Goal: Transaction & Acquisition: Book appointment/travel/reservation

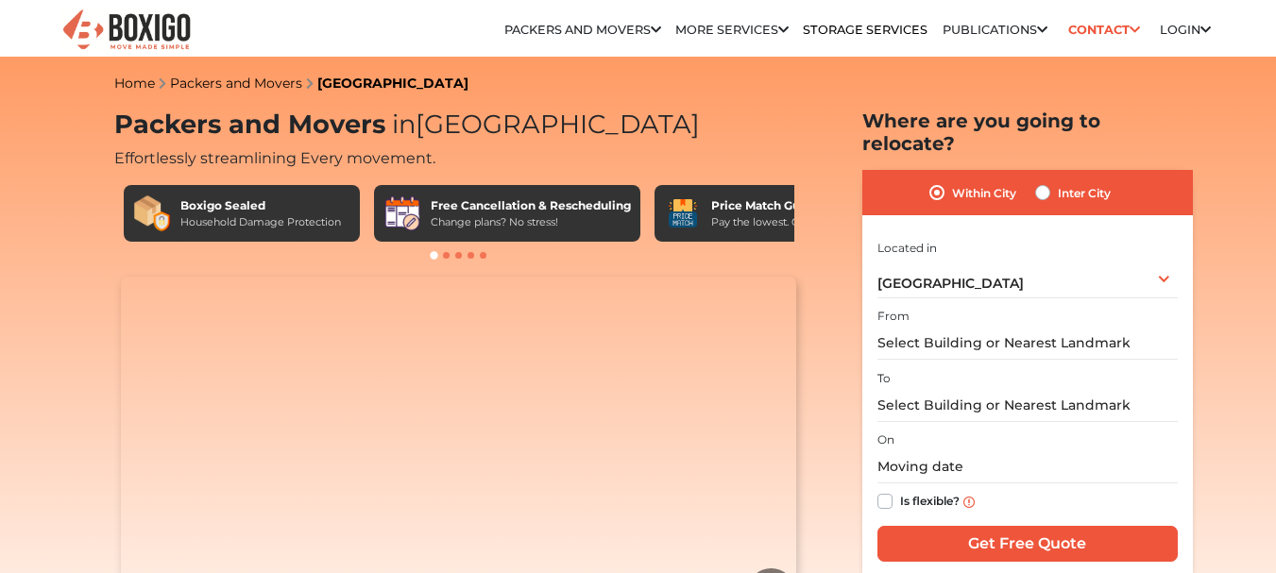
click at [146, 34] on img at bounding box center [126, 31] width 132 height 46
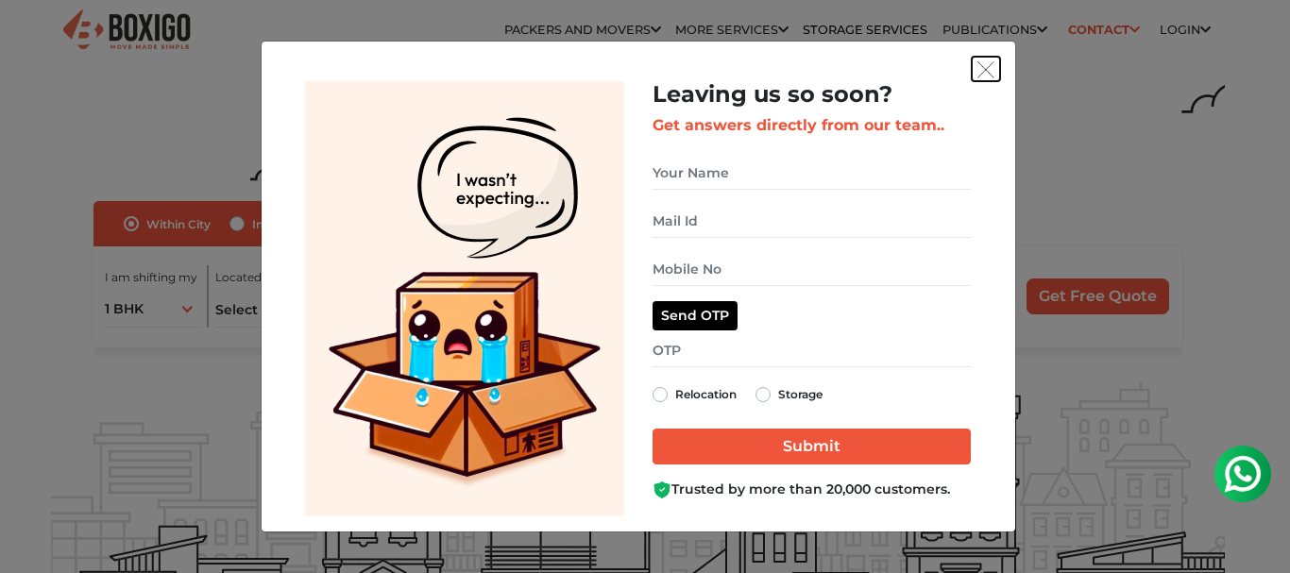
click at [984, 69] on img "get free quote dialog" at bounding box center [986, 69] width 17 height 17
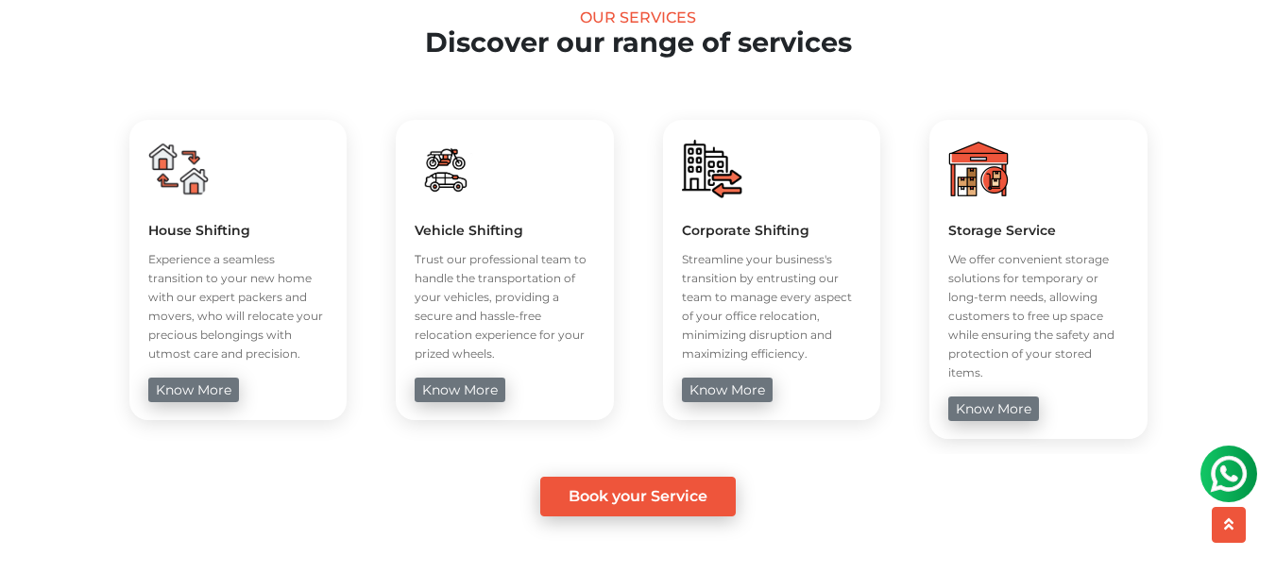
scroll to position [739, 0]
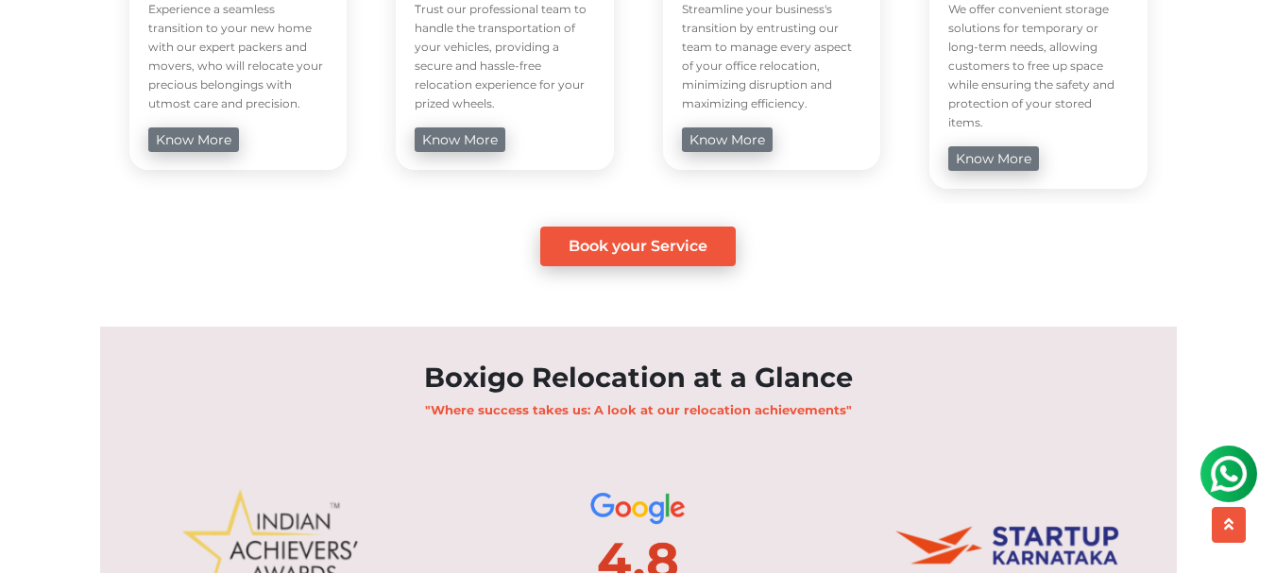
click at [854, 227] on div "Book your Service" at bounding box center [638, 247] width 1048 height 40
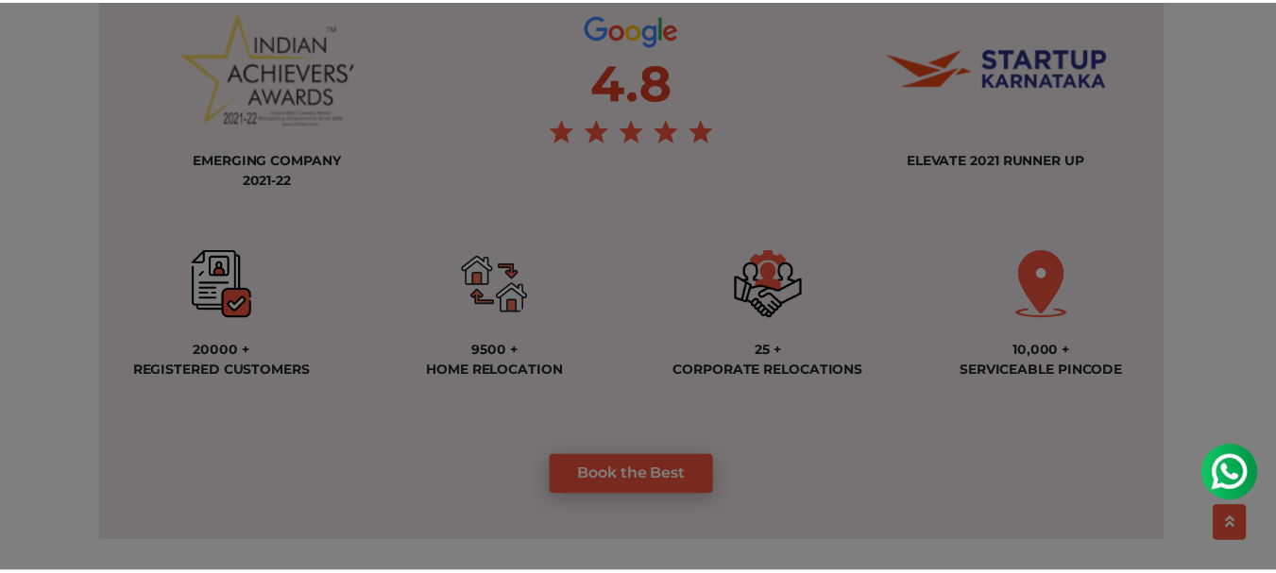
scroll to position [1475, 0]
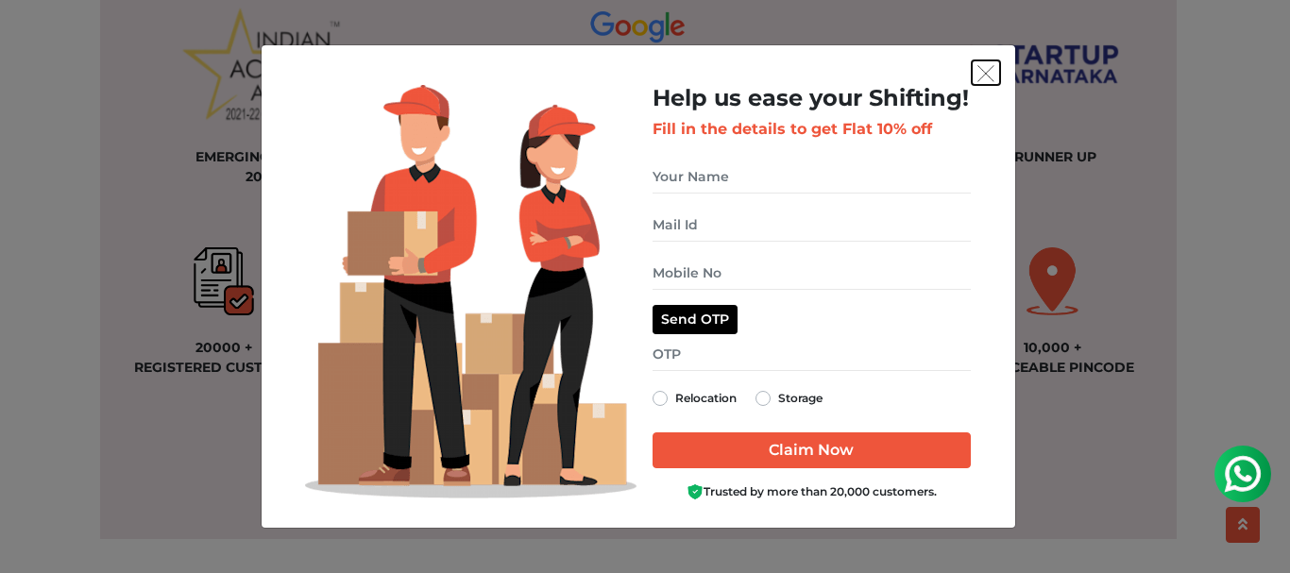
click at [984, 76] on img "get free quote dialog" at bounding box center [986, 73] width 17 height 17
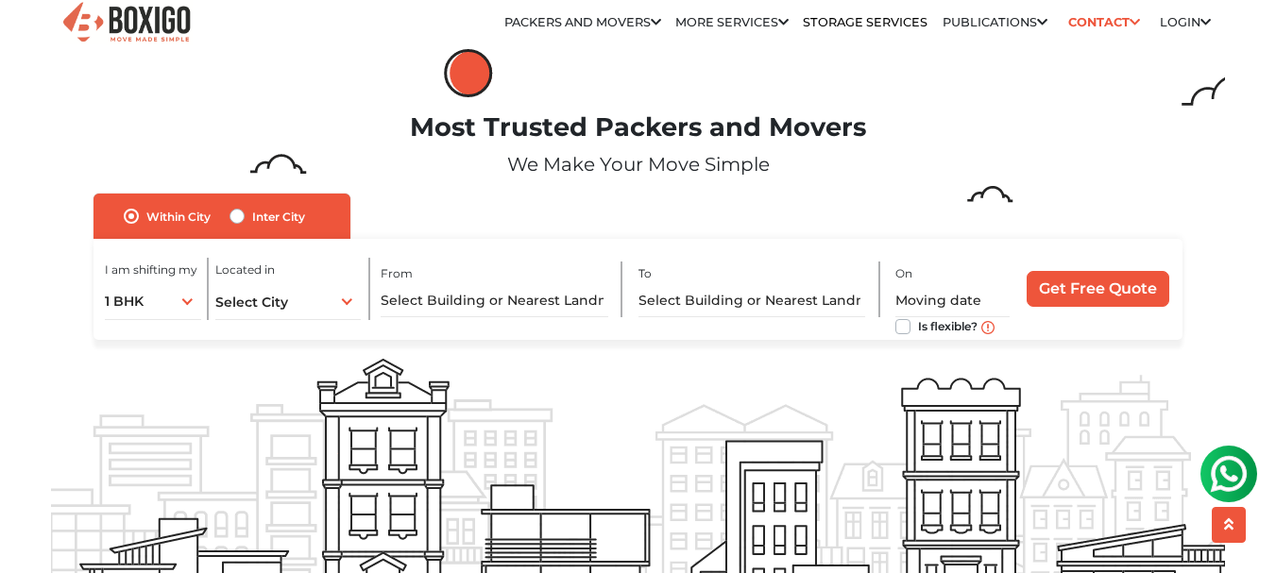
scroll to position [0, 0]
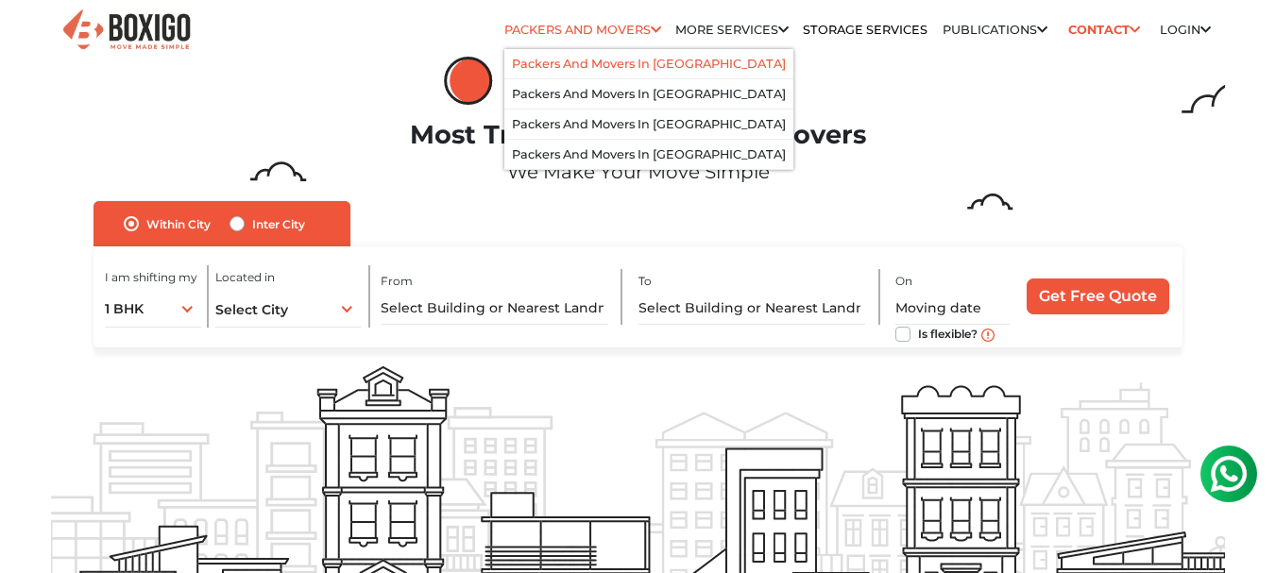
click at [631, 66] on link "Packers and Movers in [GEOGRAPHIC_DATA]" at bounding box center [649, 64] width 274 height 14
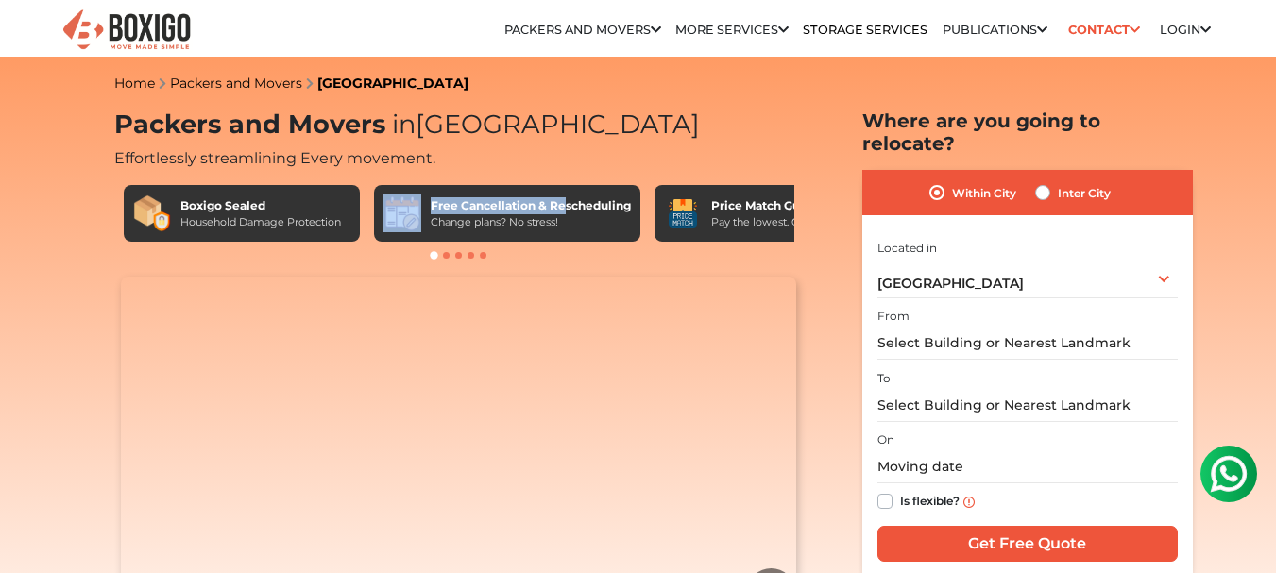
drag, startPoint x: 561, startPoint y: 208, endPoint x: 367, endPoint y: 203, distance: 193.7
click at [367, 203] on div "Boxigo Sealed Household Damage Protection Free Cancellation & Rescheduling Chan…" at bounding box center [459, 213] width 671 height 57
click at [445, 256] on span at bounding box center [446, 255] width 7 height 7
click at [447, 256] on span at bounding box center [446, 255] width 7 height 7
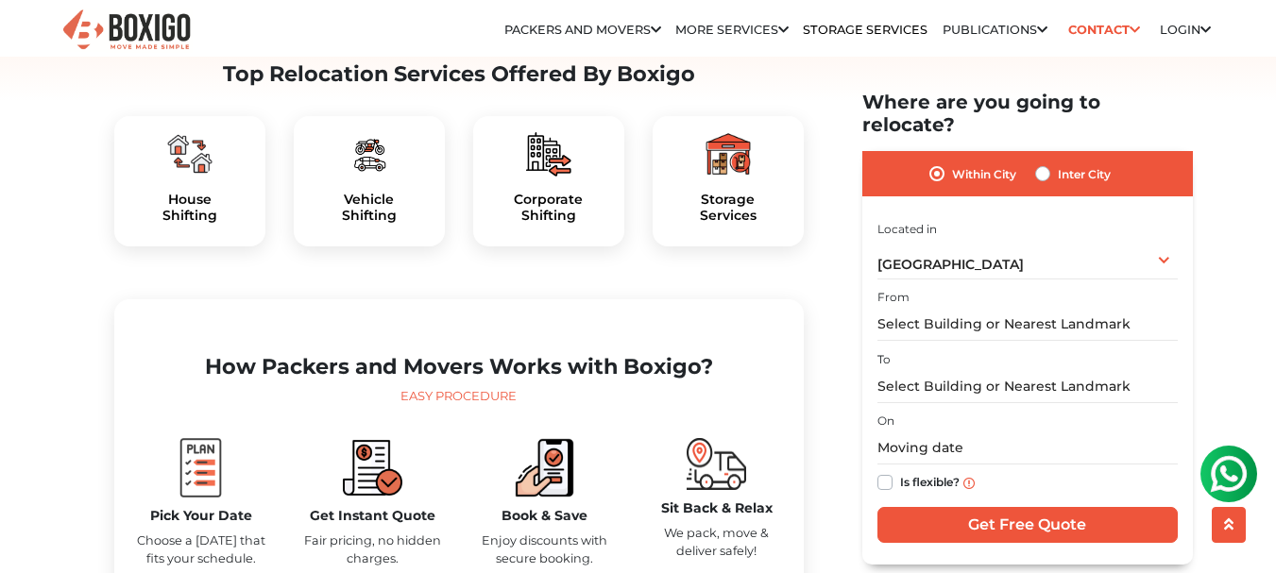
scroll to position [608, 0]
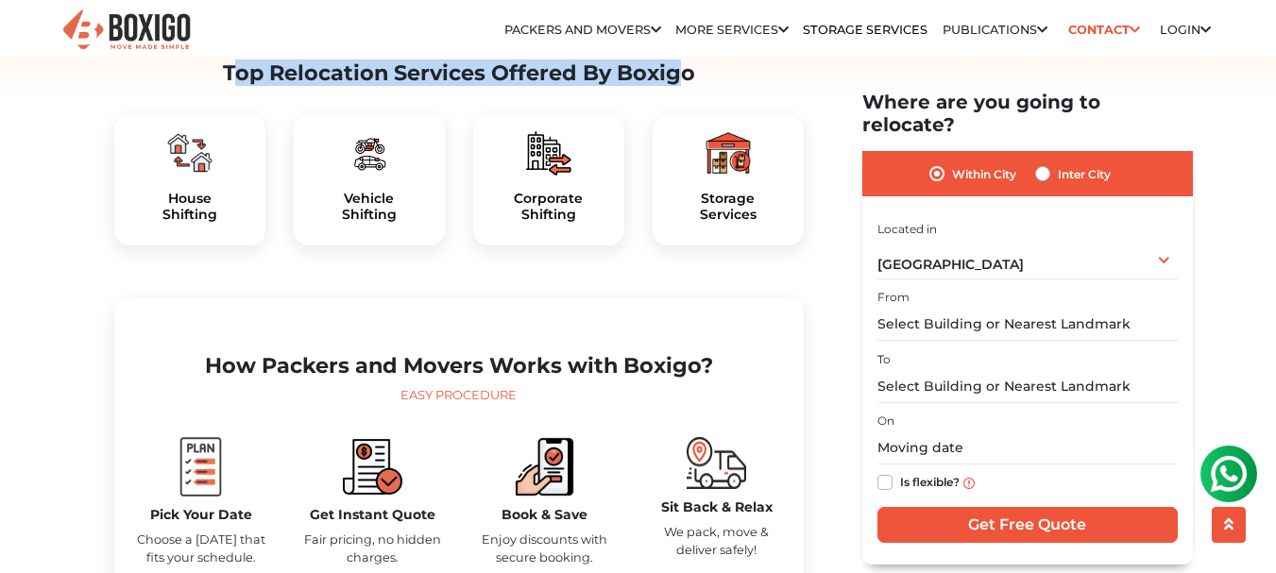
drag, startPoint x: 219, startPoint y: 116, endPoint x: 667, endPoint y: 104, distance: 447.9
click at [667, 86] on h2 "Top Relocation Services Offered By Boxigo" at bounding box center [459, 73] width 690 height 26
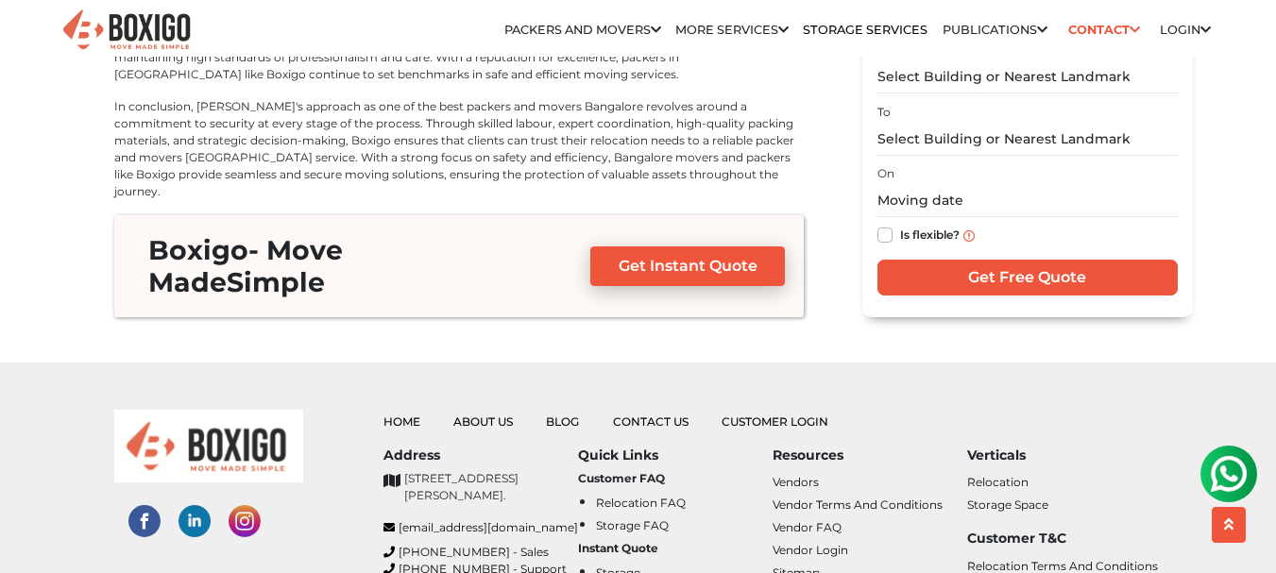
scroll to position [8642, 0]
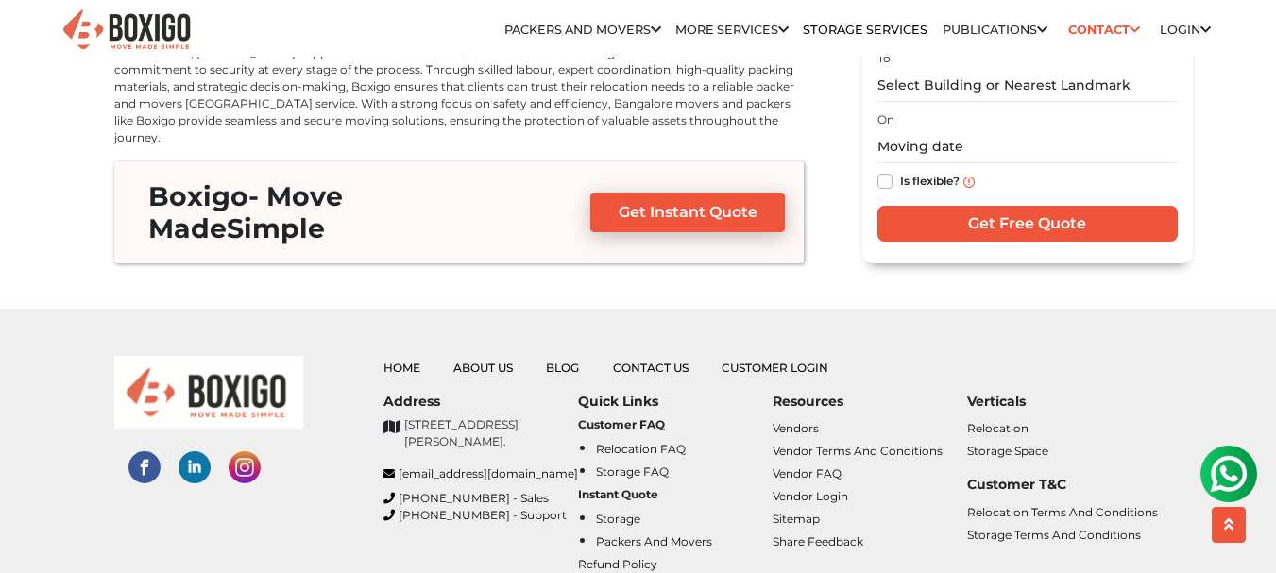
click at [1181, 309] on div "Home About Us Blog Contact Us Customer Login Address support@boxigo.in +91-796 …" at bounding box center [638, 456] width 1202 height 294
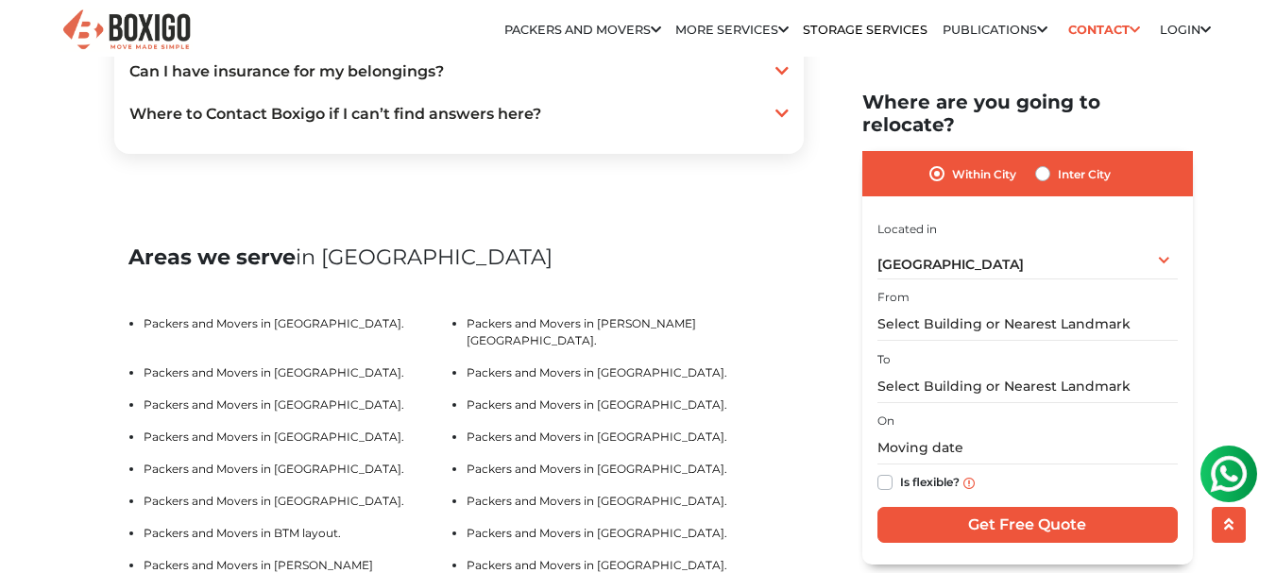
scroll to position [3806, 0]
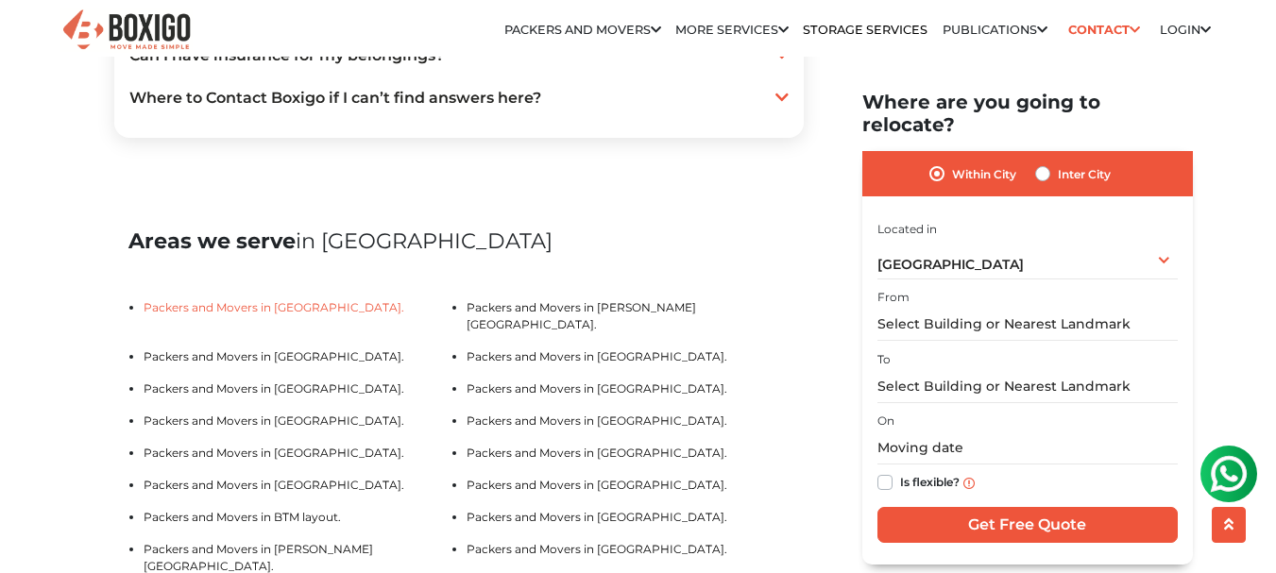
click at [314, 315] on link "Packers and Movers in Old Airport road." at bounding box center [274, 307] width 261 height 14
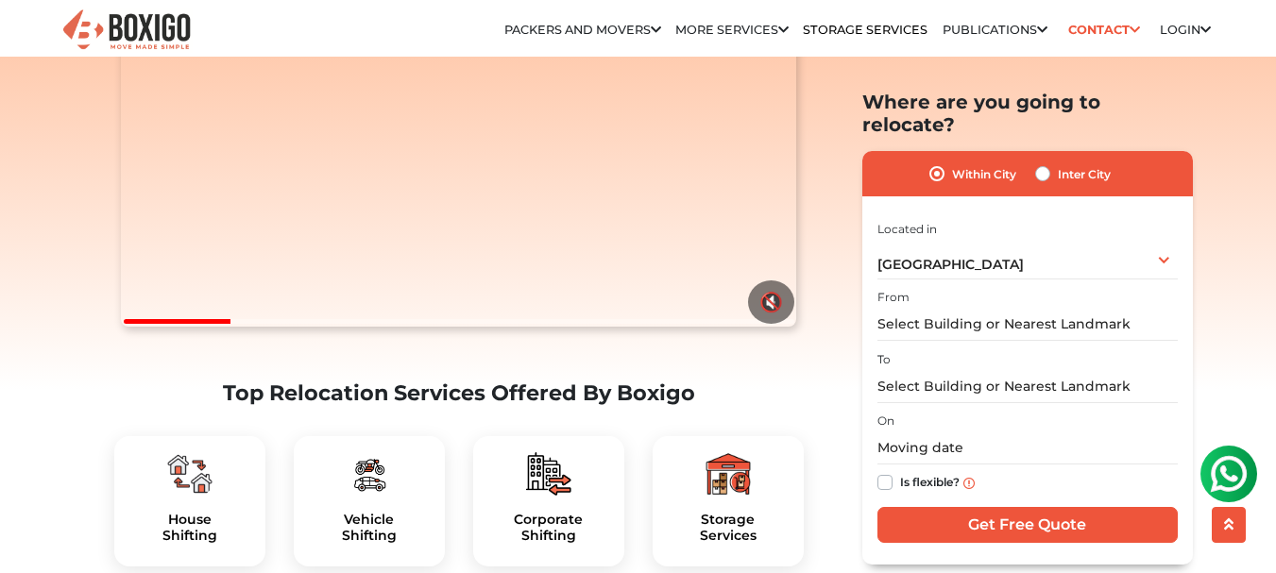
scroll to position [336, 0]
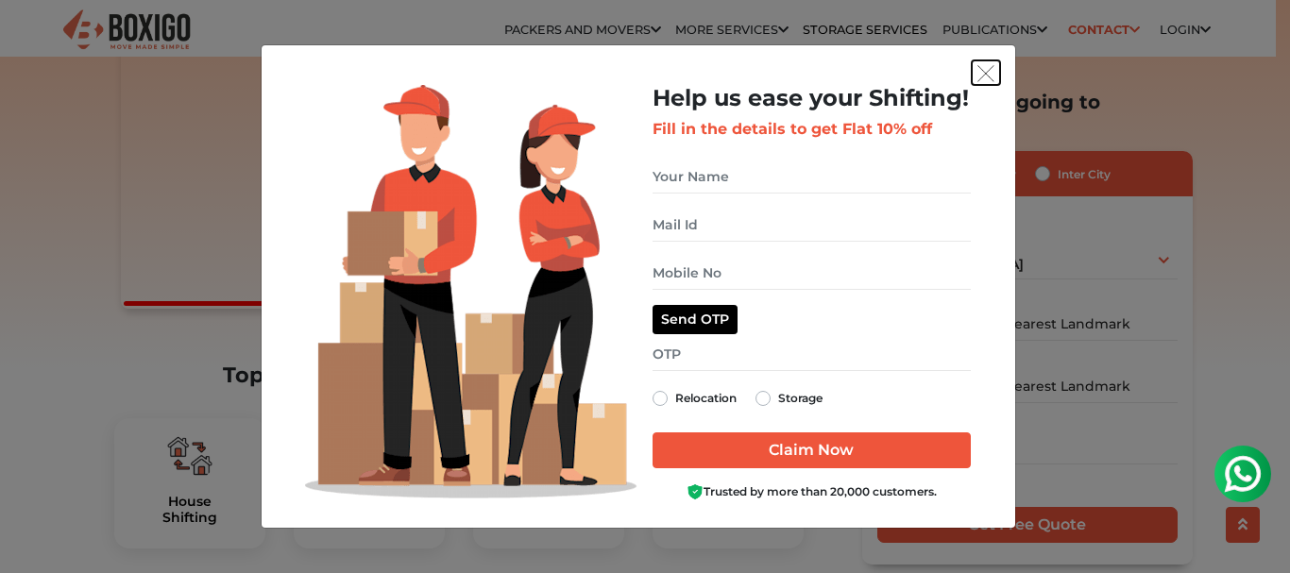
click at [985, 70] on img "get free quote dialog" at bounding box center [986, 73] width 17 height 17
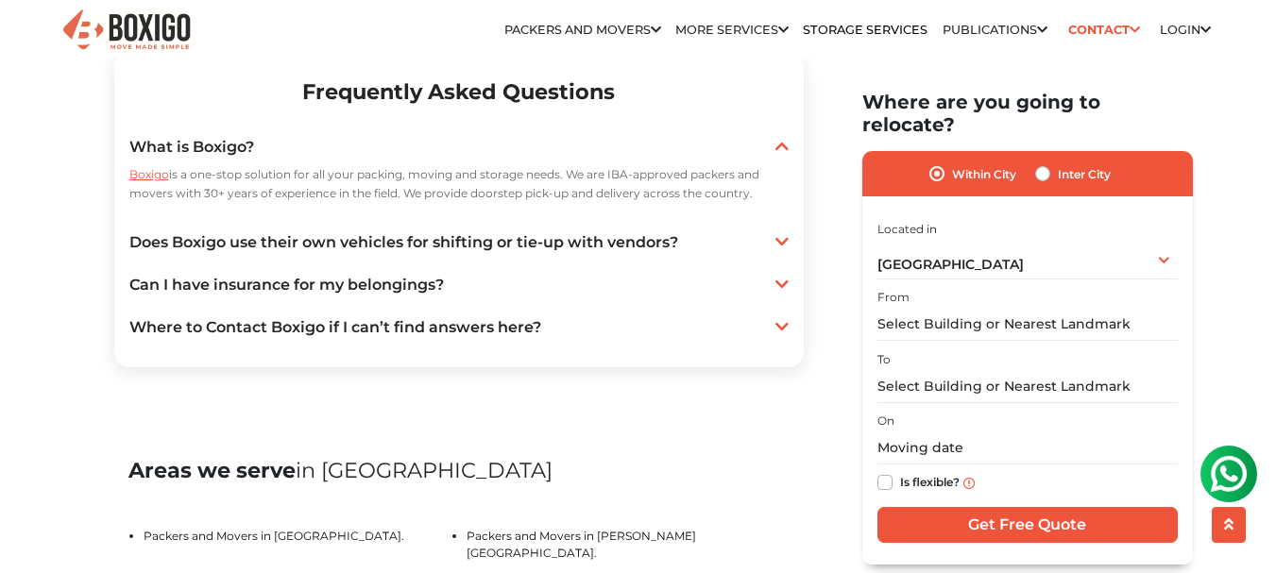
scroll to position [3607, 0]
click at [1019, 240] on div "Bengaluru Select City Bangalore Bengaluru Bhopal Bhubaneswar Chennai Coimbatore…" at bounding box center [1027, 259] width 300 height 40
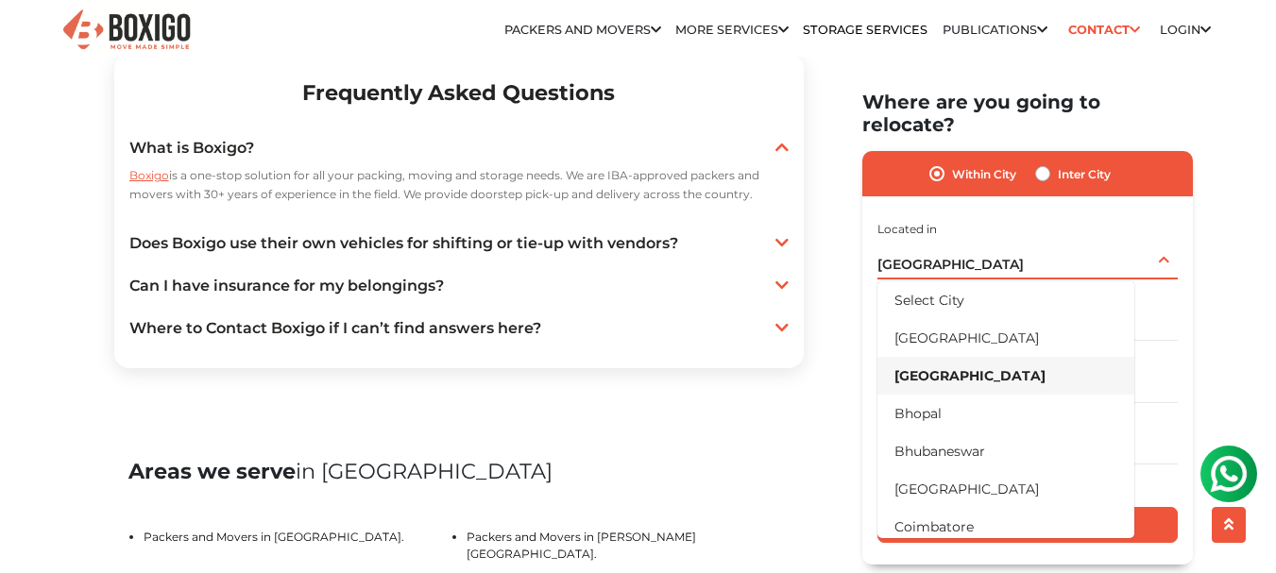
click at [1019, 240] on div "Bengaluru Select City Bangalore Bengaluru Bhopal Bhubaneswar Chennai Coimbatore…" at bounding box center [1027, 259] width 300 height 40
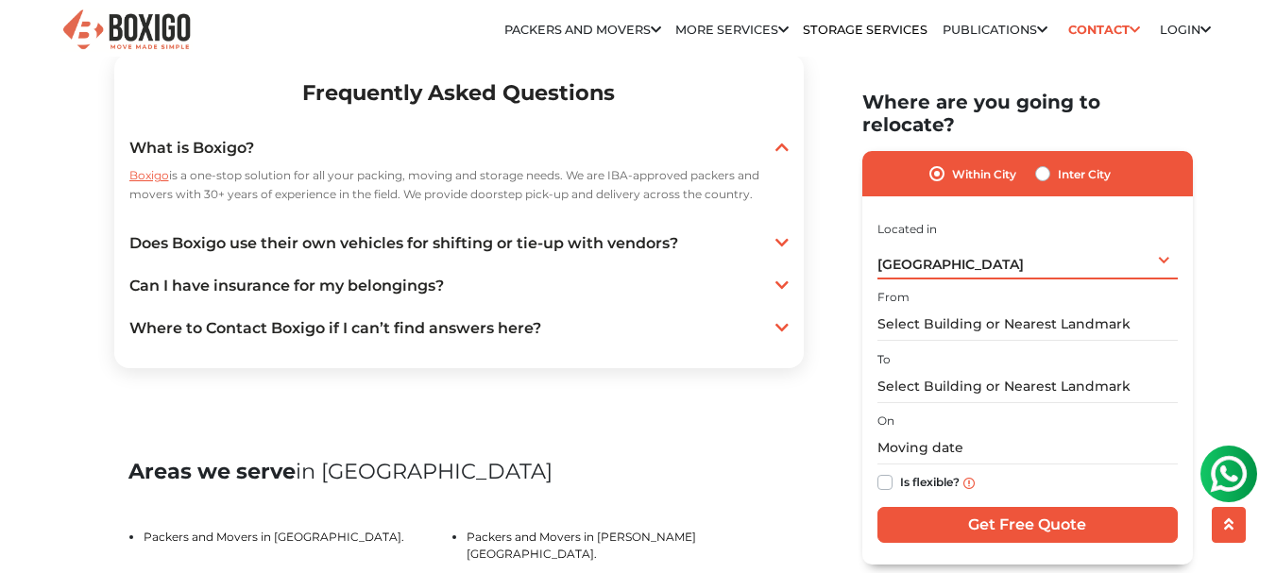
click at [1019, 240] on div "Bengaluru Select City Bangalore Bengaluru Bhopal Bhubaneswar Chennai Coimbatore…" at bounding box center [1027, 259] width 300 height 40
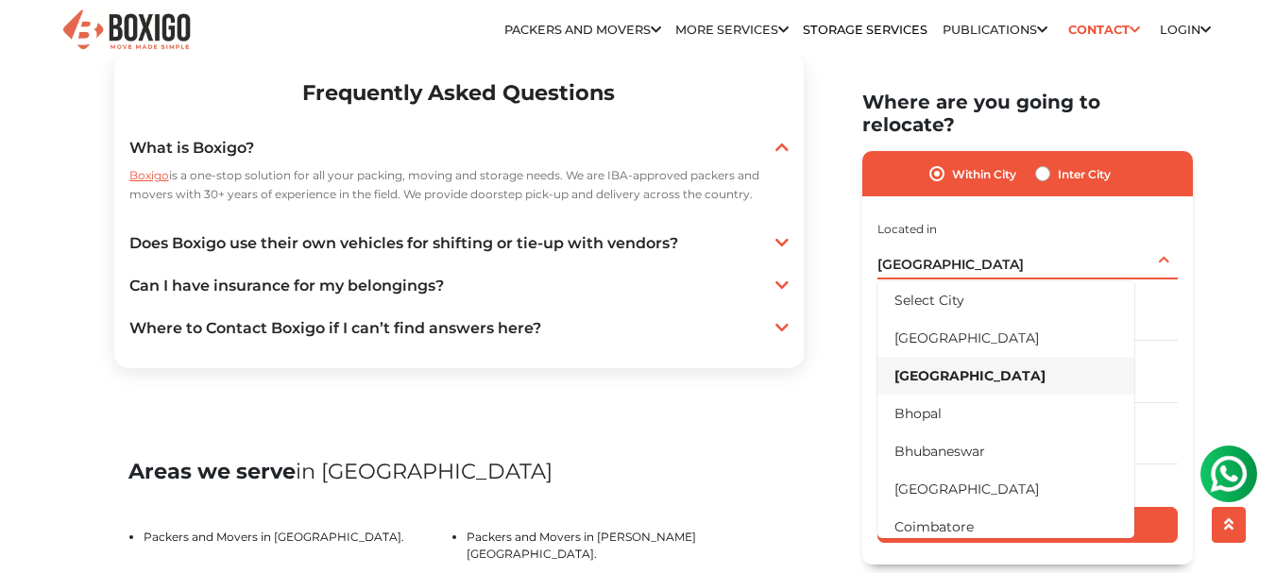
click at [1019, 240] on div "Bengaluru Select City Bangalore Bengaluru Bhopal Bhubaneswar Chennai Coimbatore…" at bounding box center [1027, 259] width 300 height 40
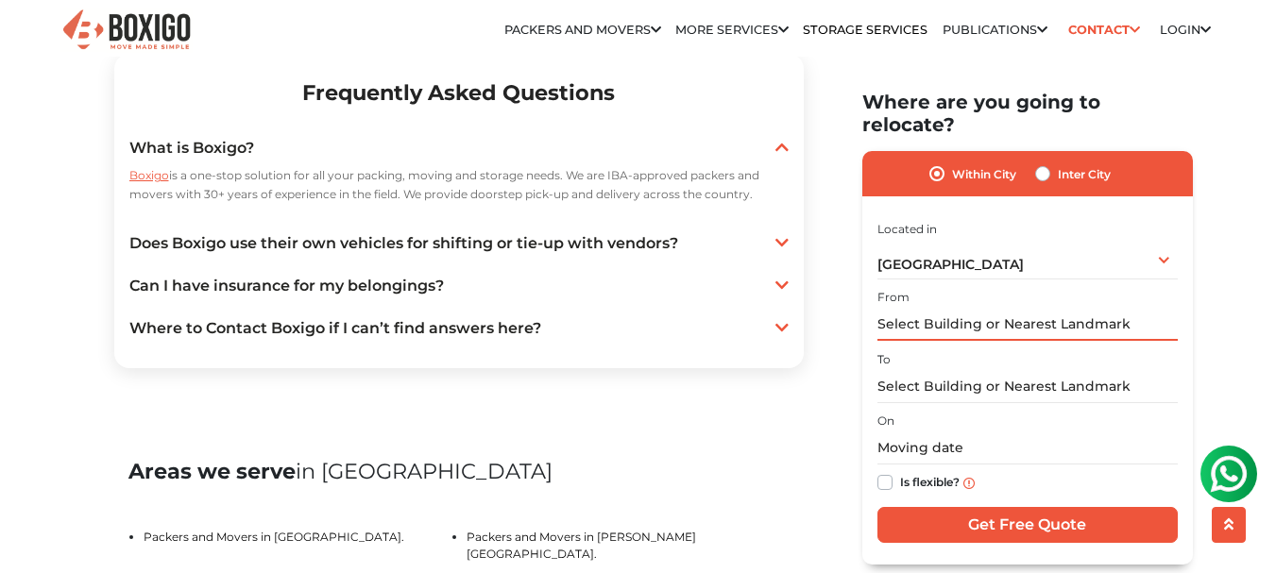
click at [994, 308] on input "text" at bounding box center [1027, 324] width 300 height 33
click at [992, 369] on input "text" at bounding box center [1027, 385] width 300 height 33
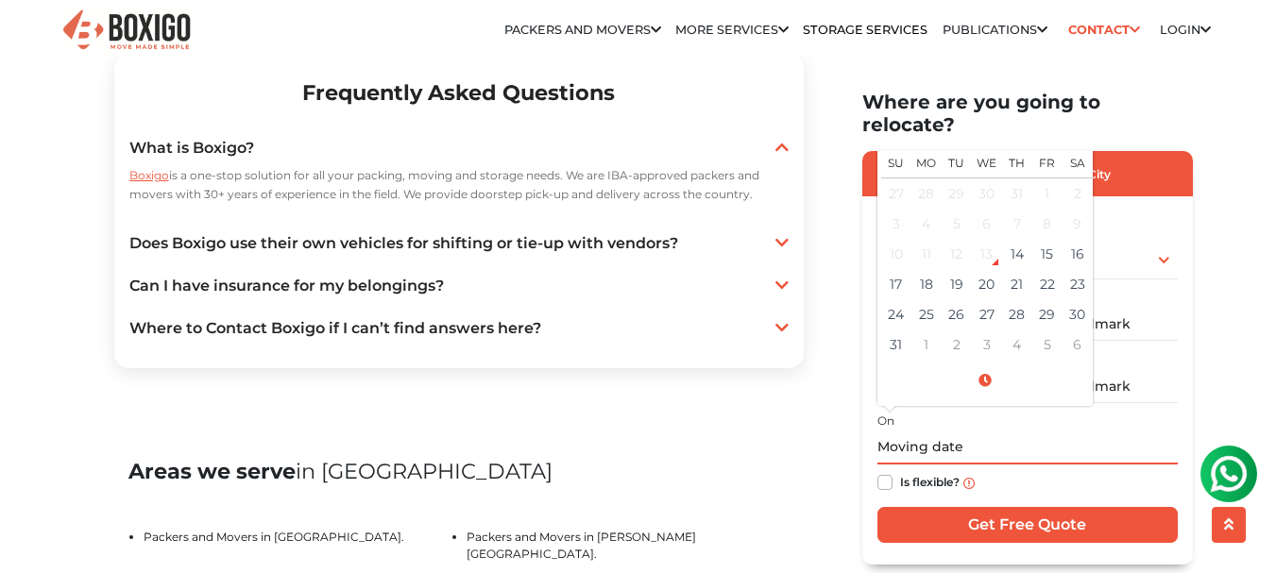
click at [963, 432] on input "text" at bounding box center [1027, 448] width 300 height 33
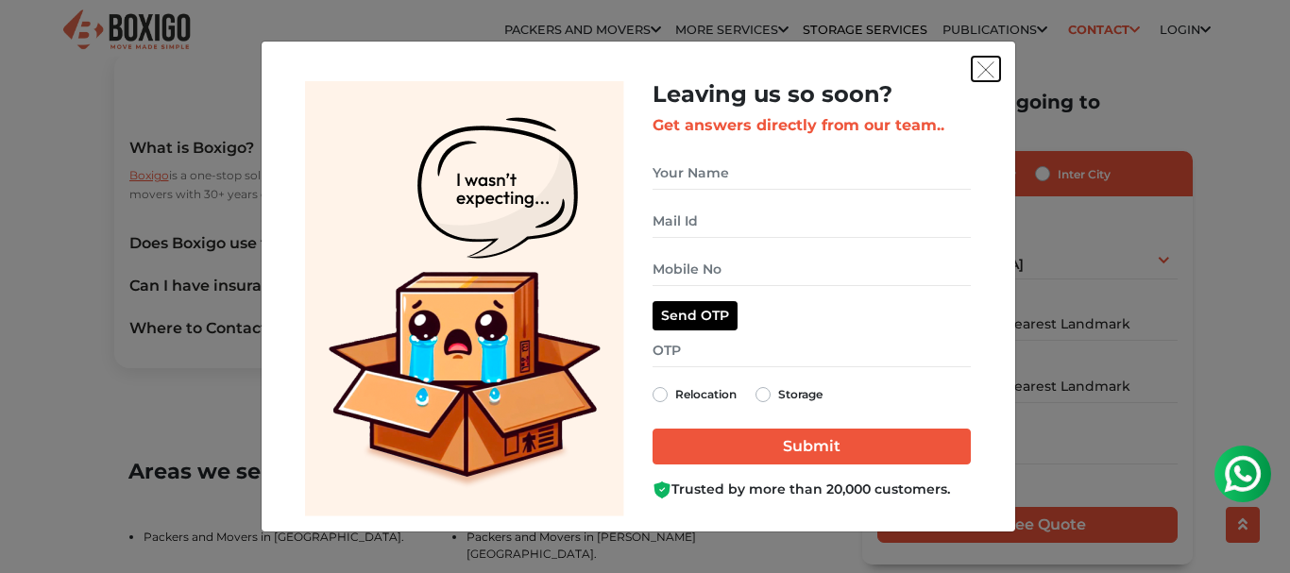
click at [974, 62] on button "get free quote dialog" at bounding box center [986, 69] width 28 height 25
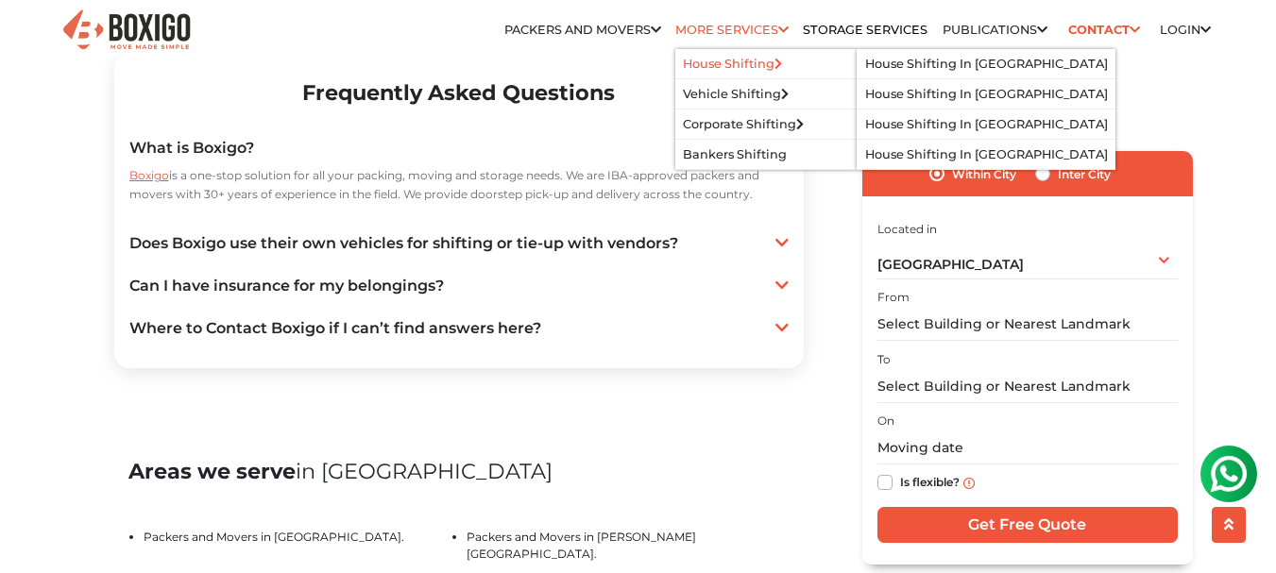
click at [744, 60] on link "House Shifting" at bounding box center [732, 64] width 99 height 14
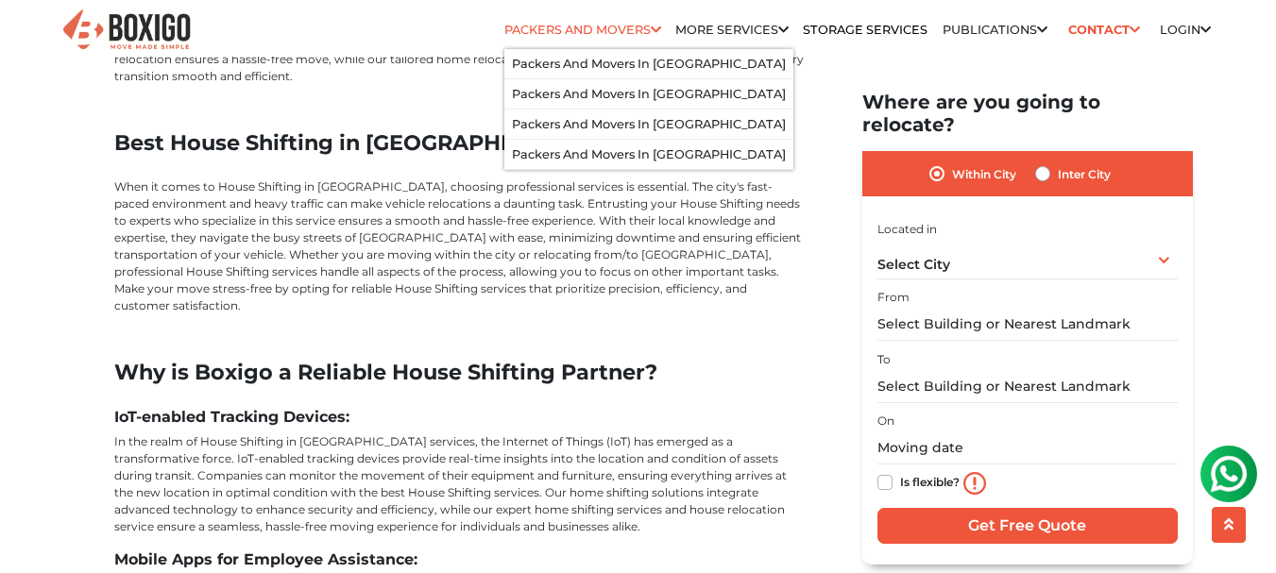
scroll to position [4115, 0]
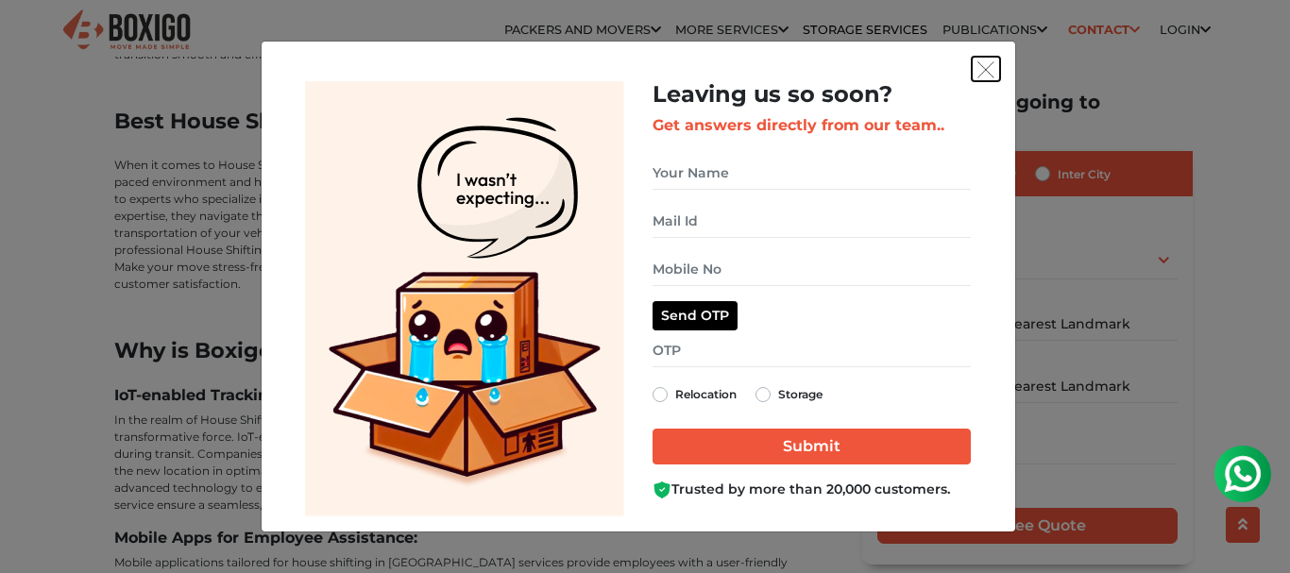
click at [980, 79] on button "get free quote dialog" at bounding box center [986, 69] width 28 height 25
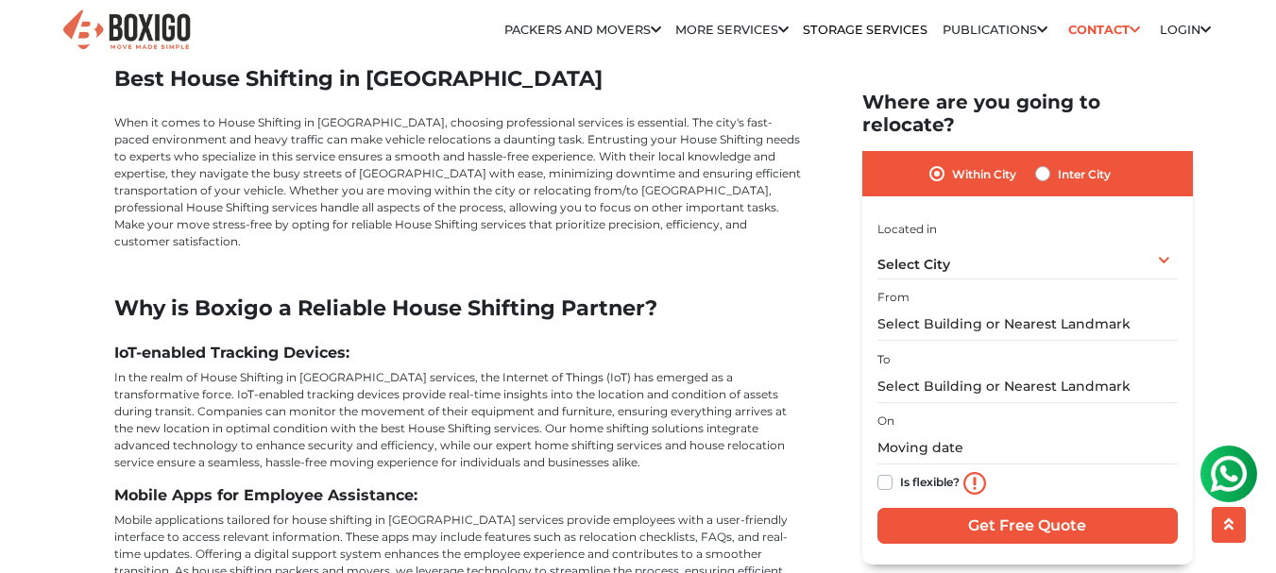
click at [137, 37] on img at bounding box center [126, 31] width 132 height 46
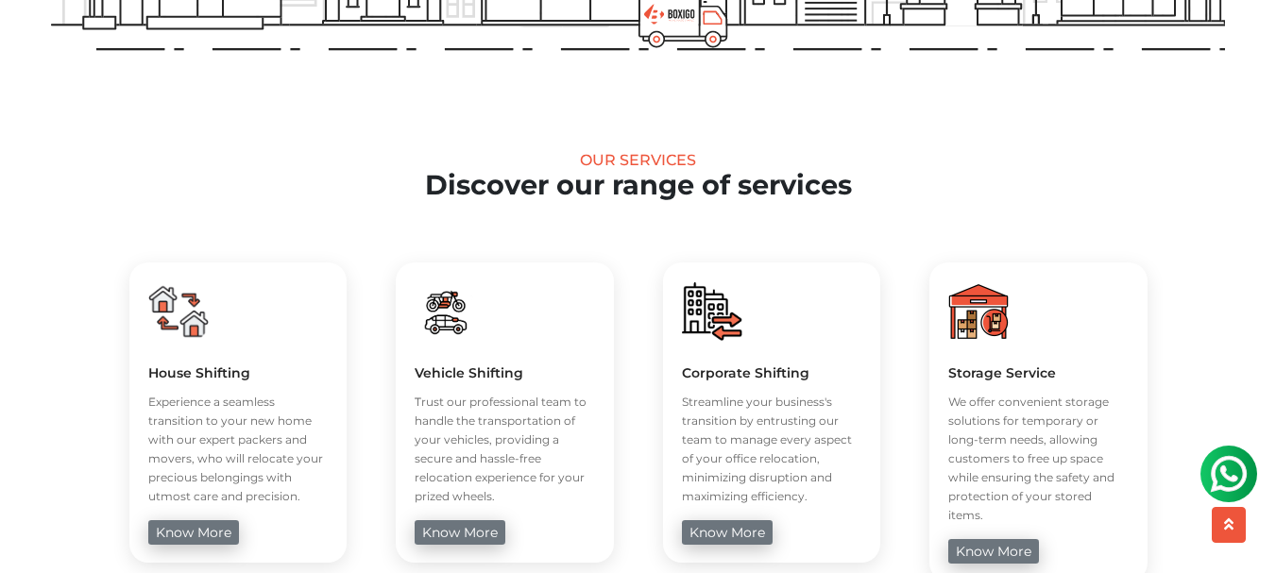
scroll to position [720, 0]
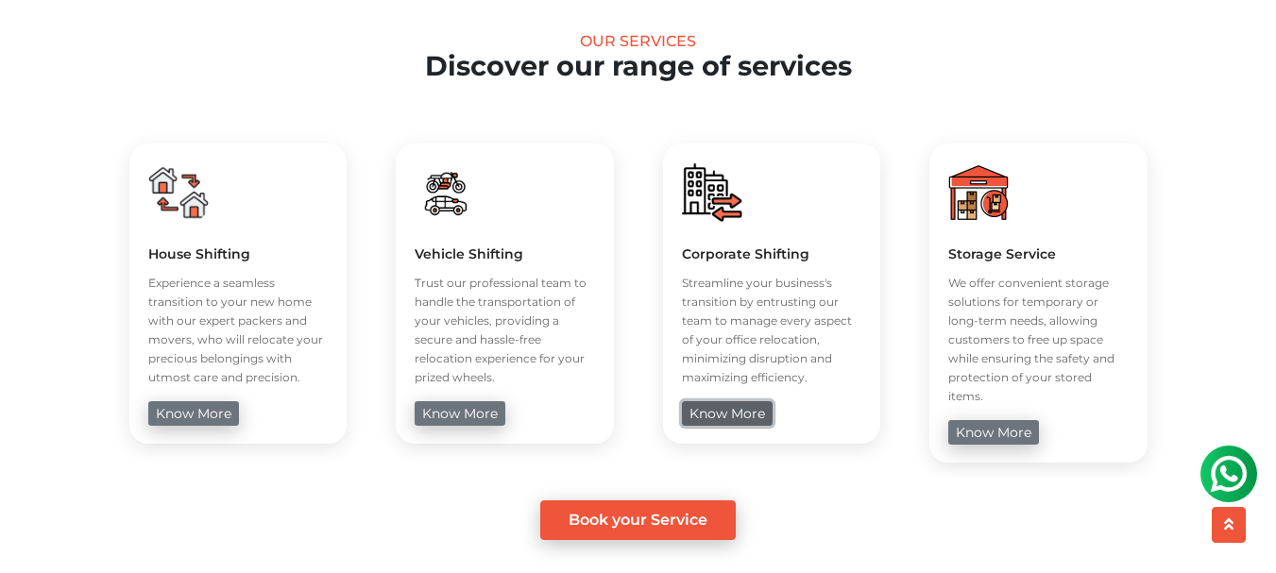
click at [723, 411] on link "know more" at bounding box center [727, 413] width 91 height 25
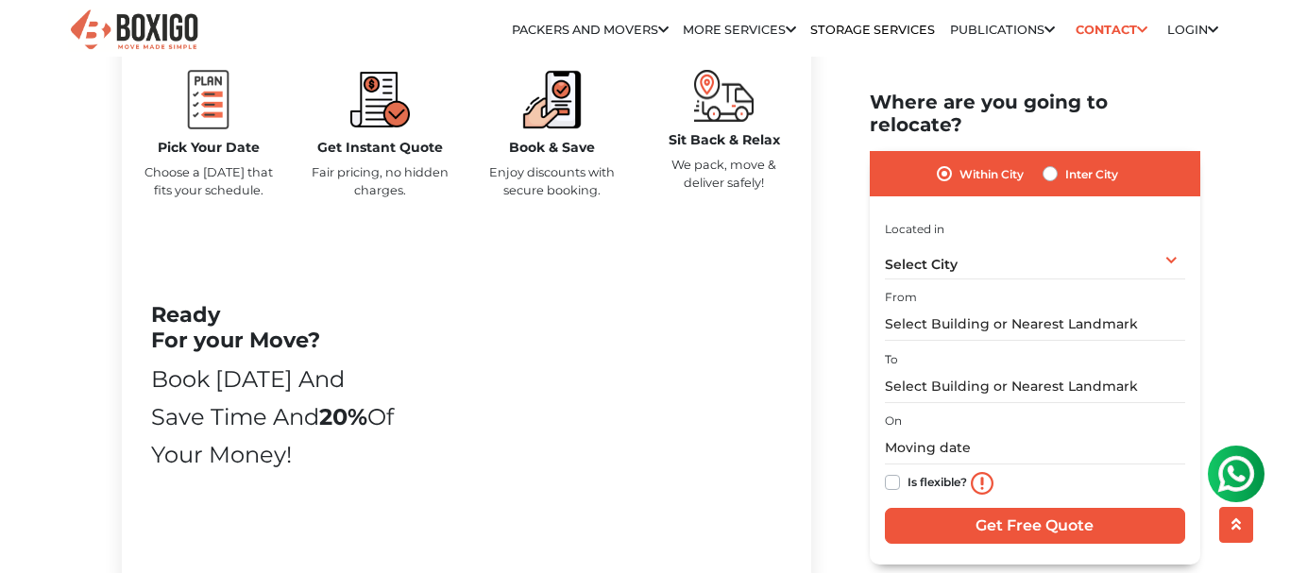
scroll to position [978, 0]
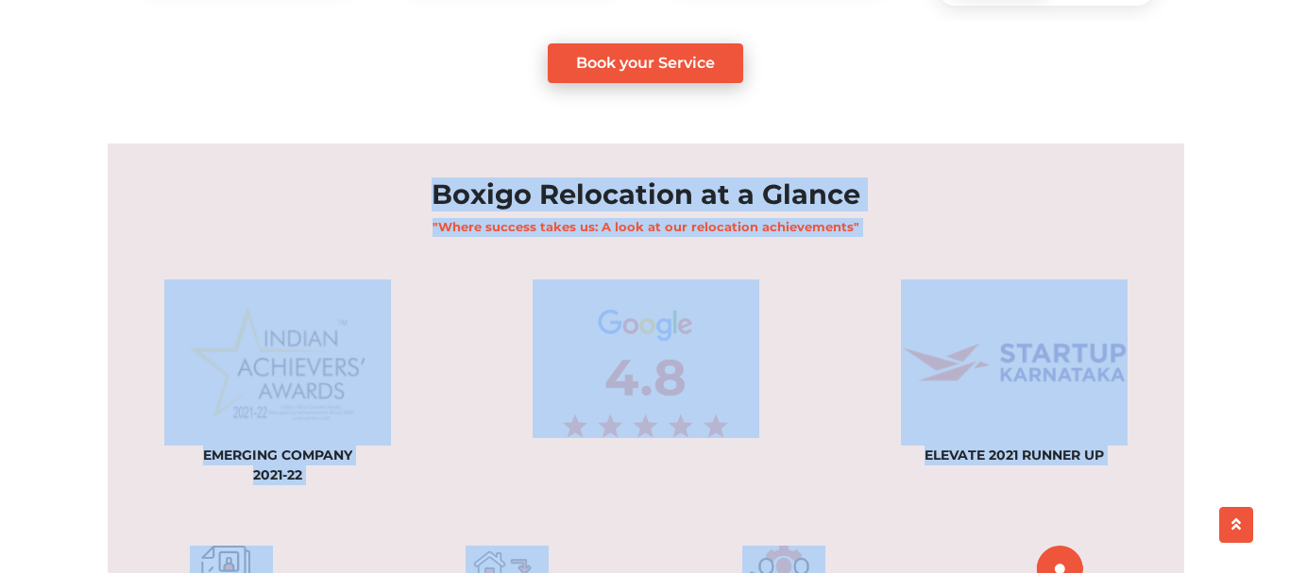
scroll to position [1180, 0]
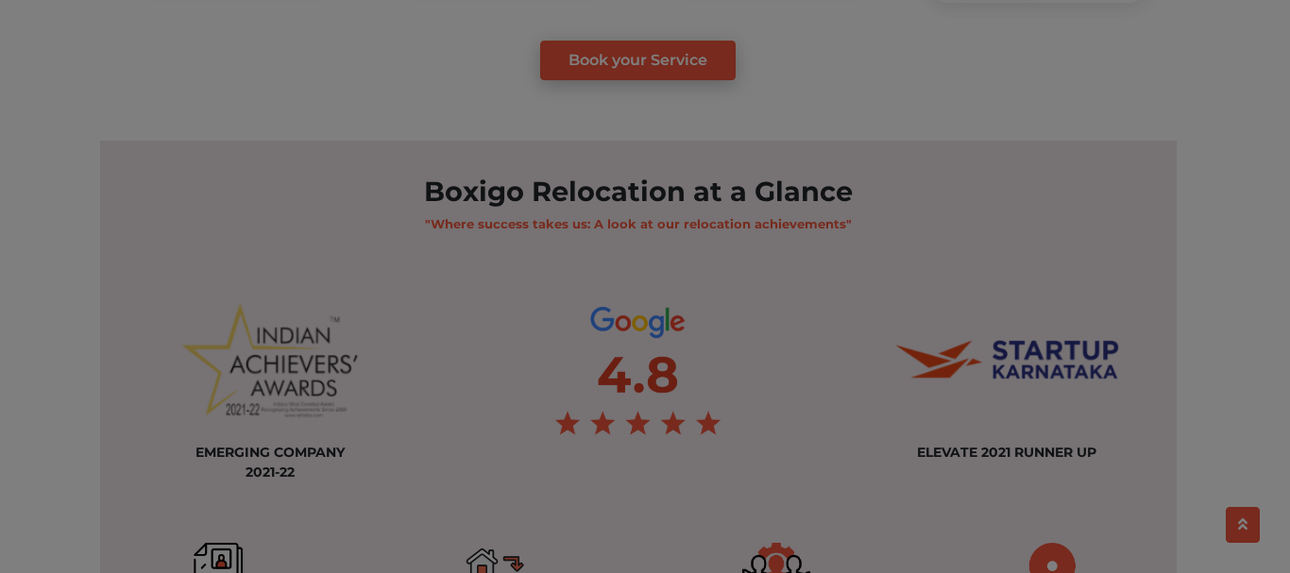
drag, startPoint x: 905, startPoint y: 164, endPoint x: 1132, endPoint y: -114, distance: 359.2
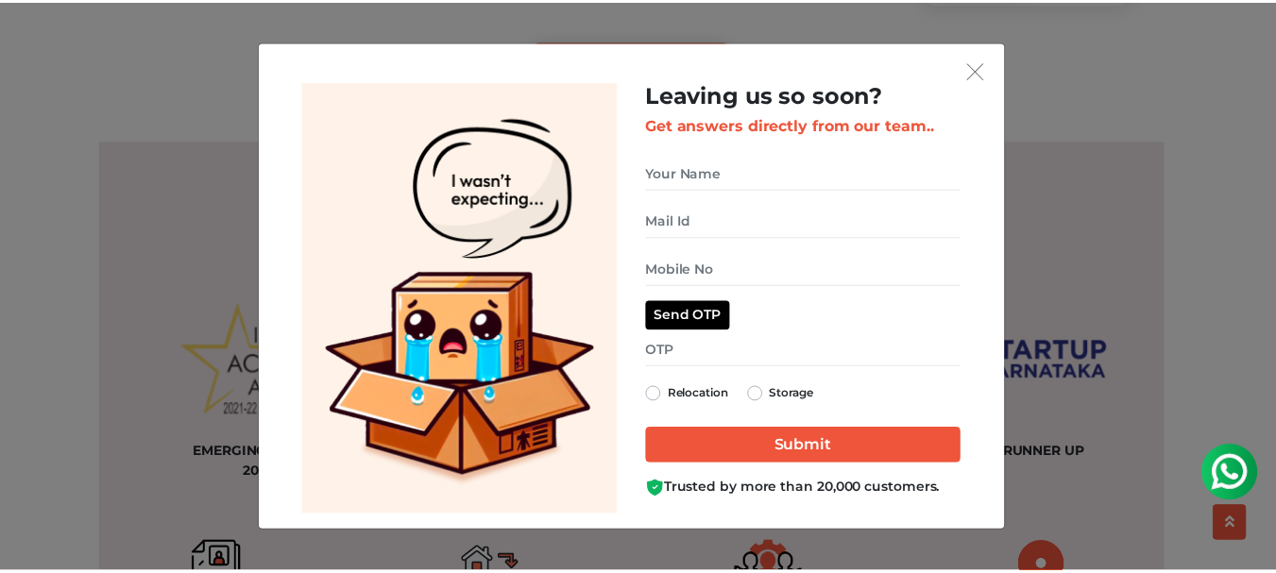
scroll to position [0, 0]
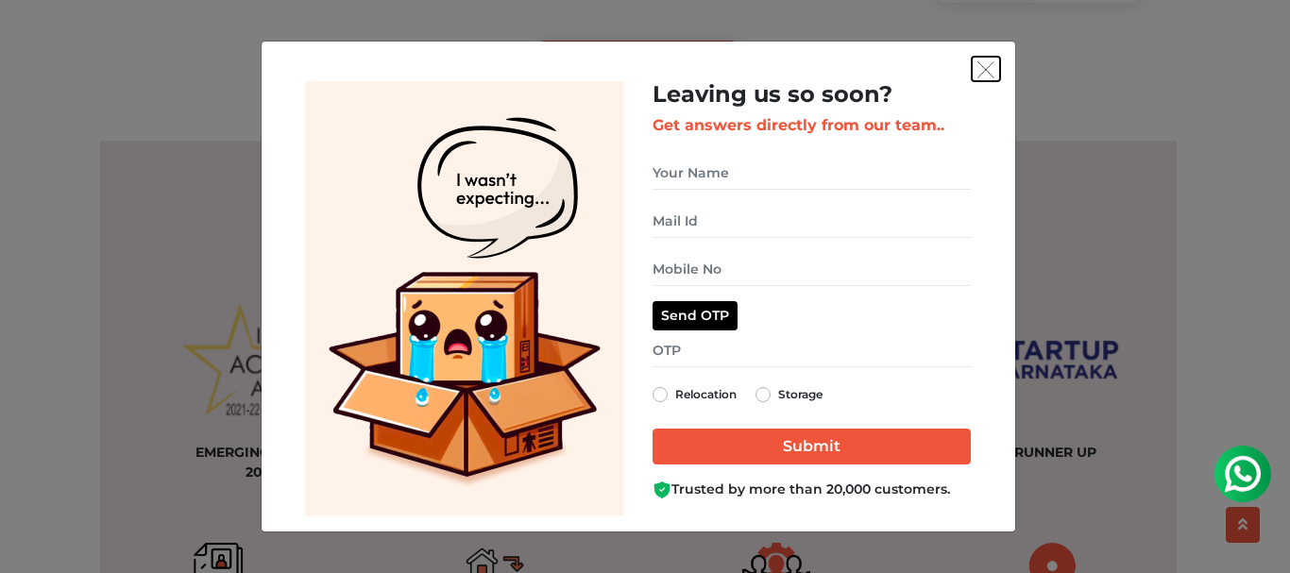
click at [988, 66] on img "get free quote dialog" at bounding box center [986, 69] width 17 height 17
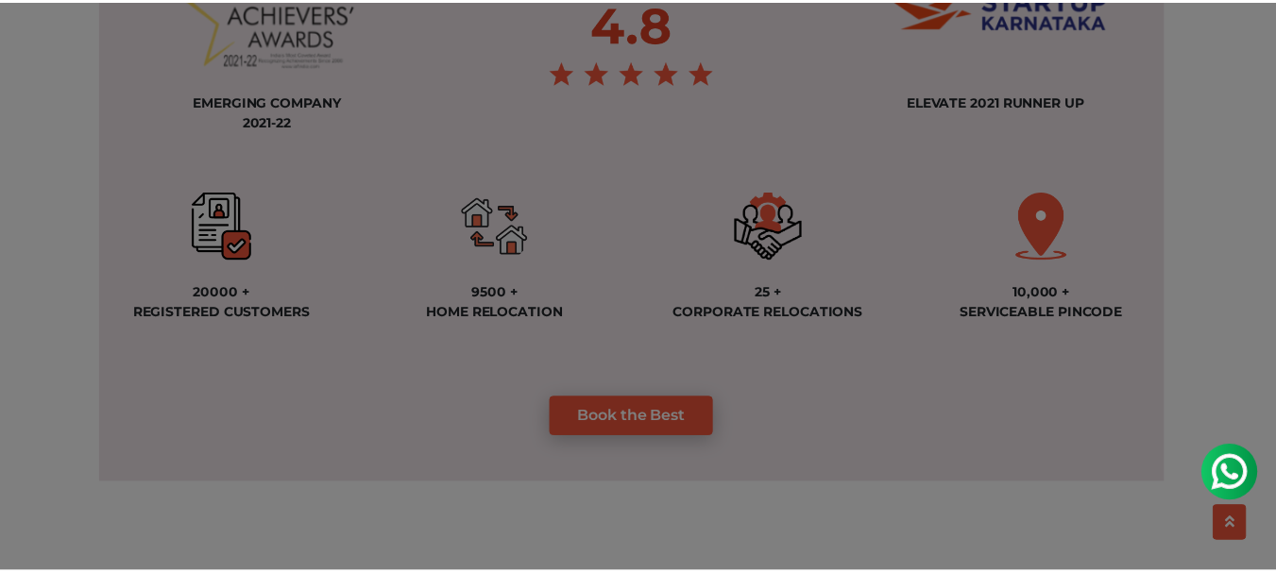
scroll to position [1535, 0]
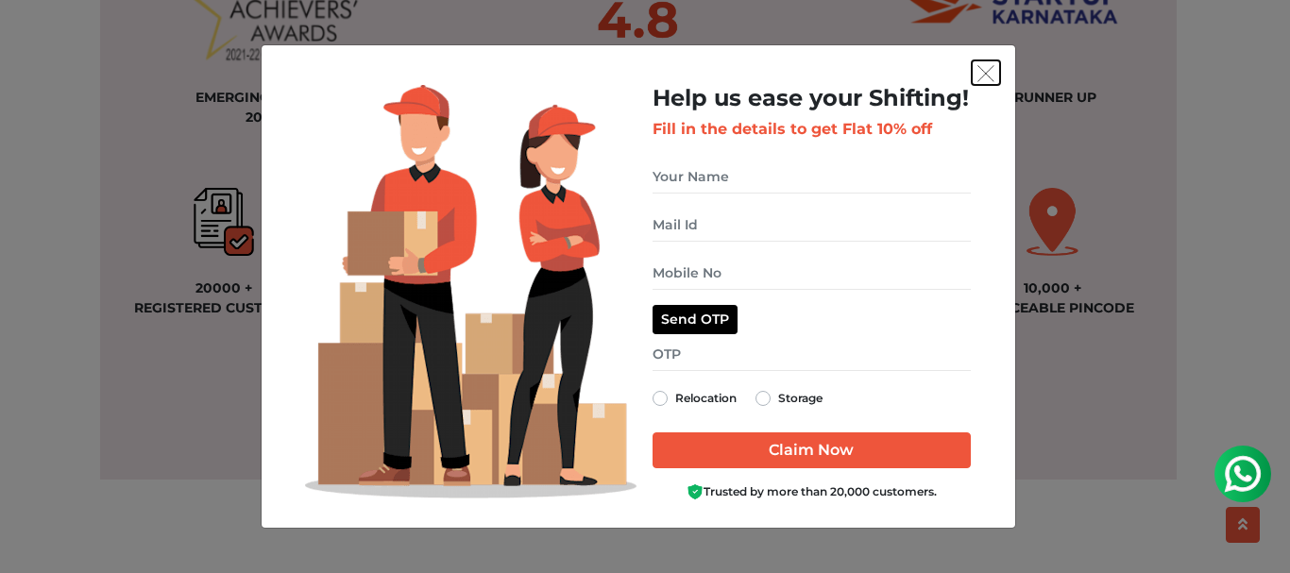
click at [982, 82] on button "get free quote dialog" at bounding box center [986, 72] width 28 height 25
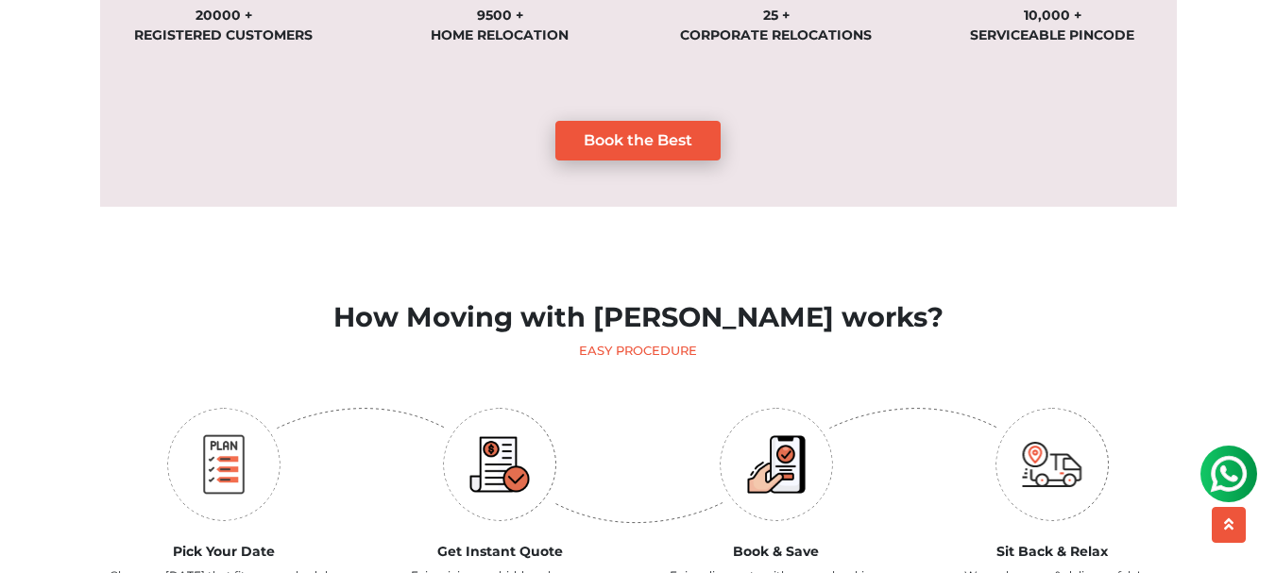
scroll to position [1895, 0]
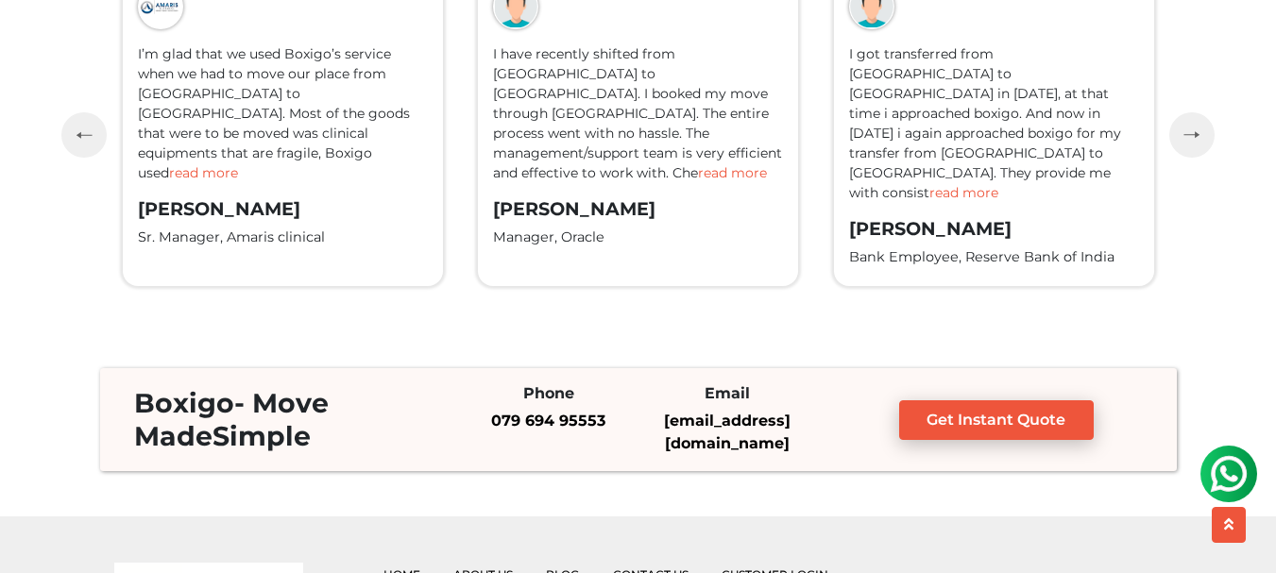
click at [1042, 91] on p "I got transferred from [GEOGRAPHIC_DATA] to [GEOGRAPHIC_DATA] in [DATE], at tha…" at bounding box center [994, 123] width 290 height 159
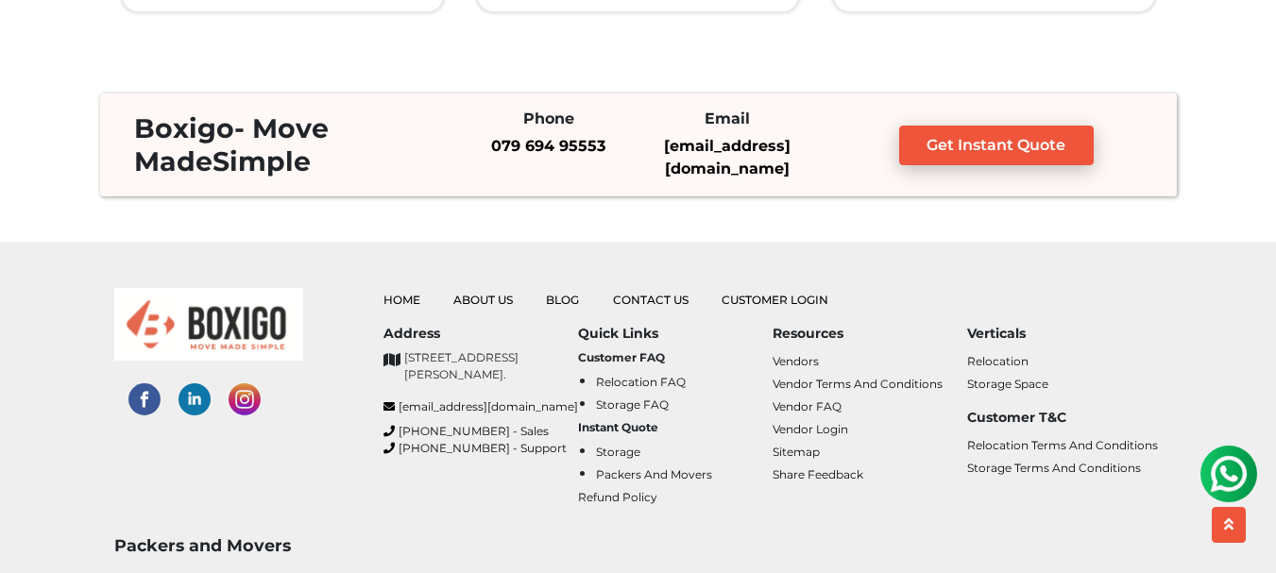
scroll to position [4589, 0]
